Goal: Find specific page/section: Find specific page/section

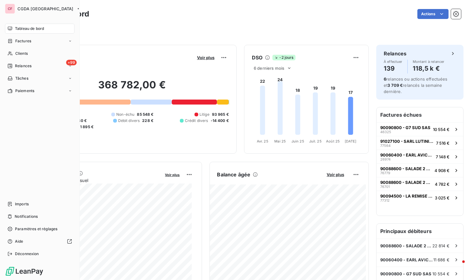
click at [7, 52] on icon at bounding box center [9, 53] width 5 height 5
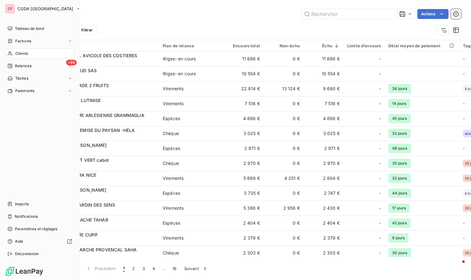
click at [7, 52] on icon at bounding box center [9, 53] width 5 height 5
click at [16, 53] on span "Clients" at bounding box center [21, 54] width 12 height 6
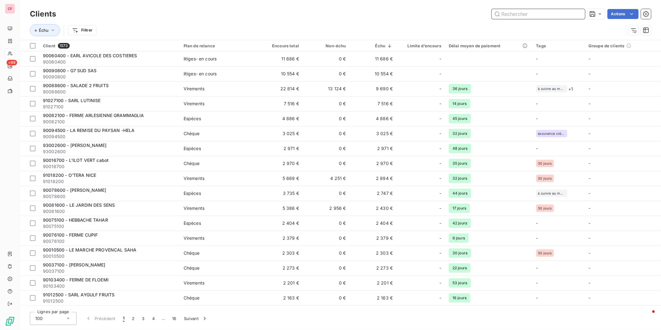
click at [470, 10] on input "text" at bounding box center [538, 14] width 93 height 10
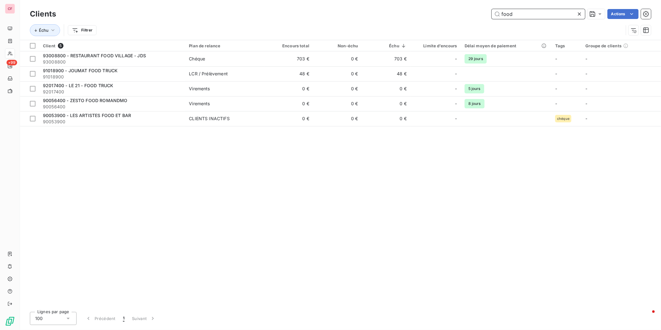
type input "food"
click at [206, 63] on td "Chéque" at bounding box center [224, 58] width 79 height 15
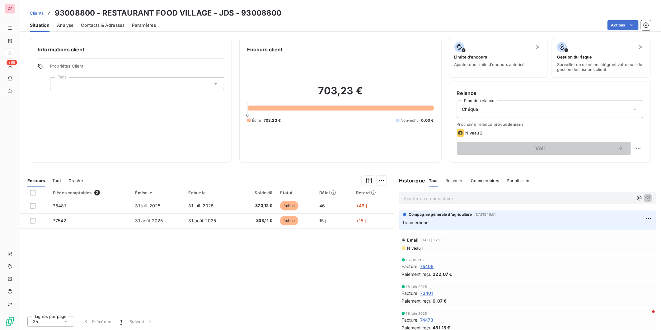
click at [427, 200] on p "Ajouter un commentaire ﻿" at bounding box center [519, 199] width 230 height 8
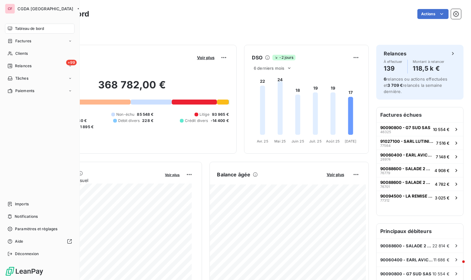
click at [16, 54] on span "Clients" at bounding box center [21, 54] width 12 height 6
